Goal: Task Accomplishment & Management: Use online tool/utility

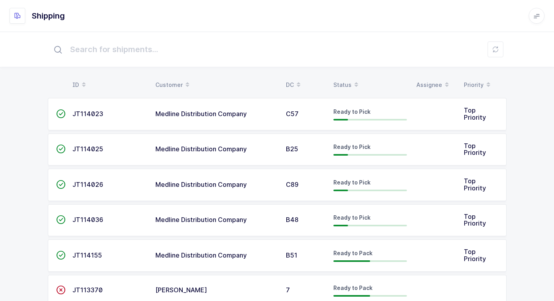
scroll to position [58, 0]
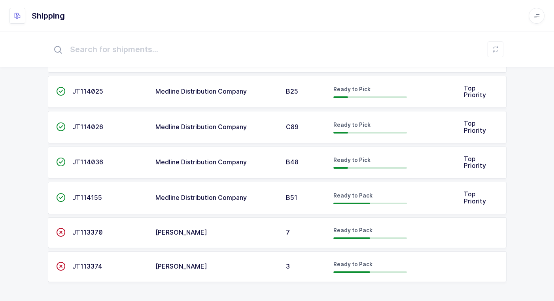
click at [291, 269] on div "3" at bounding box center [305, 266] width 38 height 7
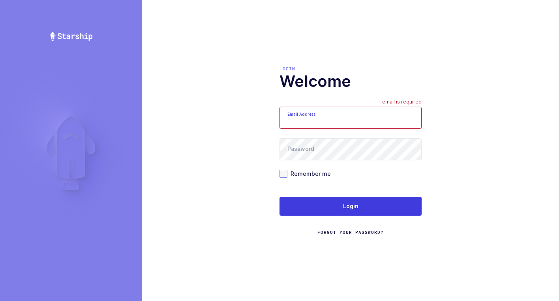
type input "[EMAIL_ADDRESS][DOMAIN_NAME]"
click at [282, 171] on span at bounding box center [284, 174] width 8 height 8
click at [288, 170] on input "Remember me" at bounding box center [288, 170] width 0 height 0
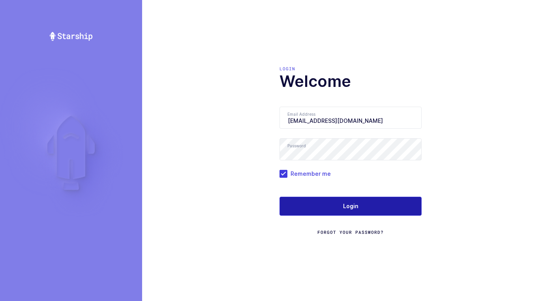
click at [308, 207] on button "Login" at bounding box center [351, 206] width 142 height 19
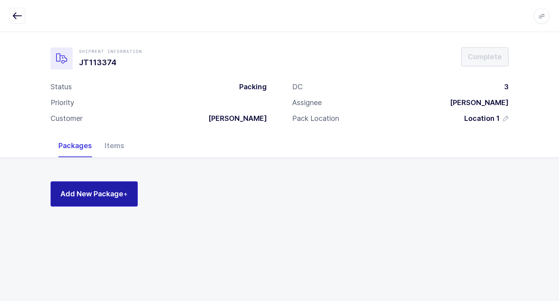
click at [112, 197] on span "Add New Package +" at bounding box center [94, 194] width 68 height 10
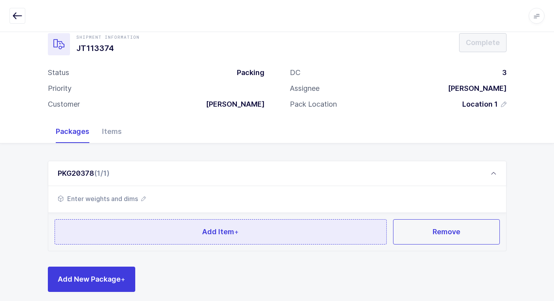
scroll to position [21, 0]
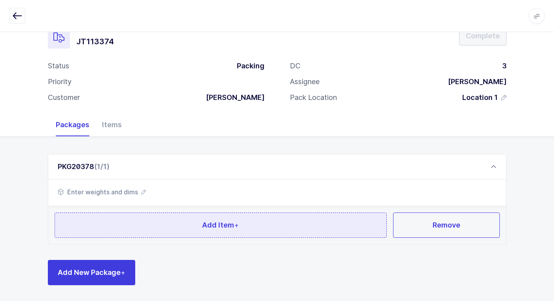
click at [145, 227] on button "Add Item +" at bounding box center [221, 225] width 332 height 25
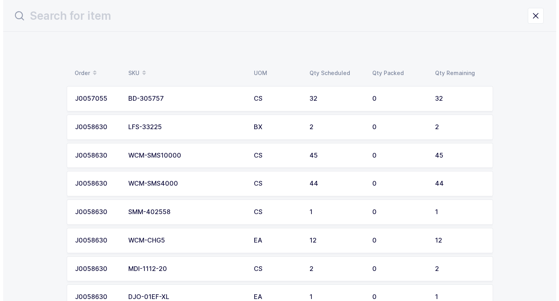
scroll to position [0, 0]
